Goal: Find specific page/section: Find specific page/section

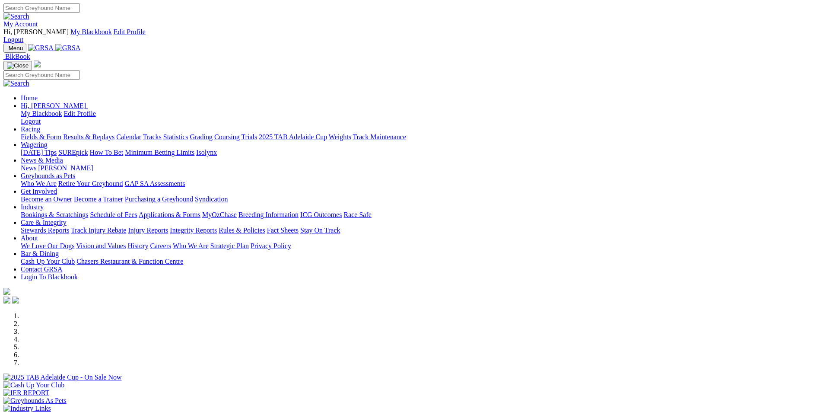
scroll to position [259, 0]
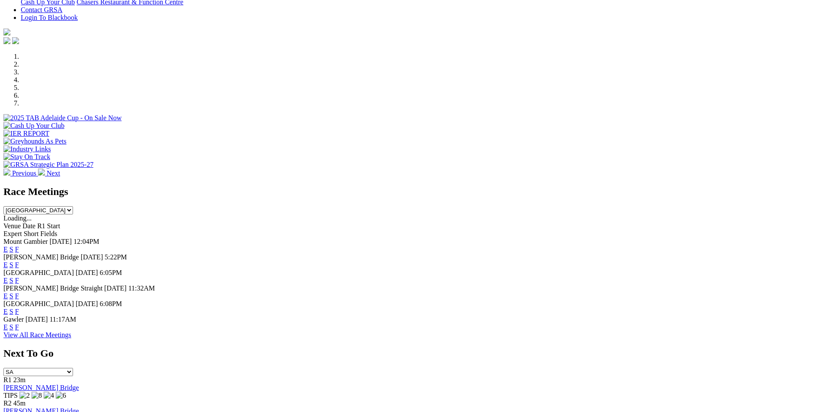
click at [19, 261] on link "F" at bounding box center [17, 264] width 4 height 7
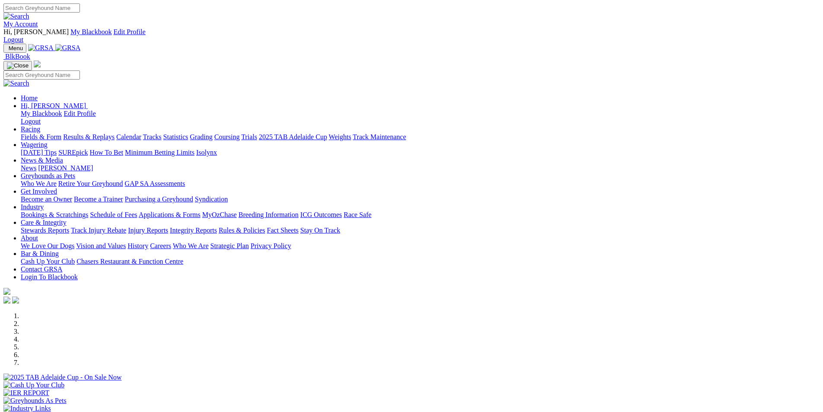
scroll to position [259, 0]
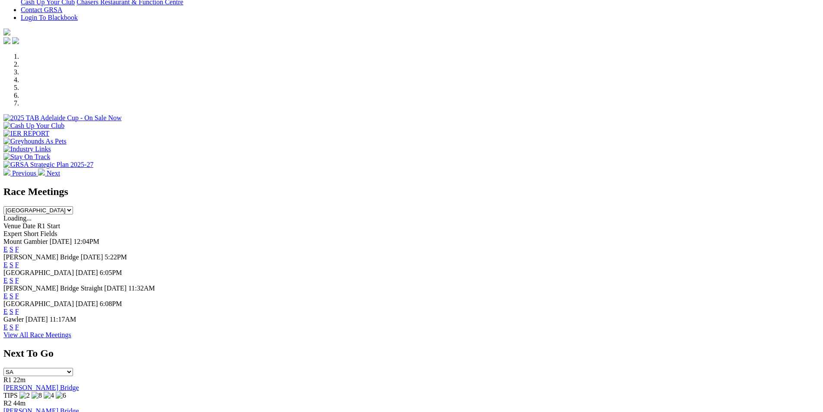
click at [19, 292] on link "F" at bounding box center [17, 295] width 4 height 7
